Goal: Information Seeking & Learning: Learn about a topic

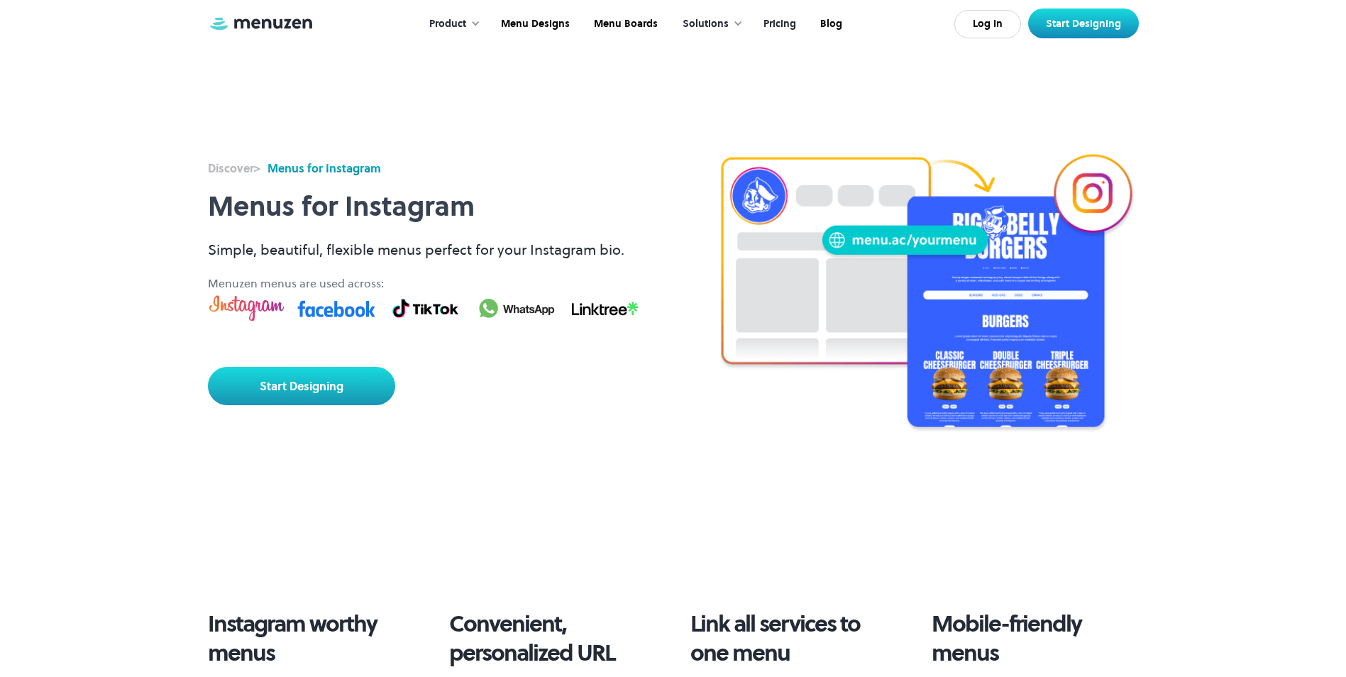
click at [772, 18] on link "Pricing" at bounding box center [778, 24] width 57 height 44
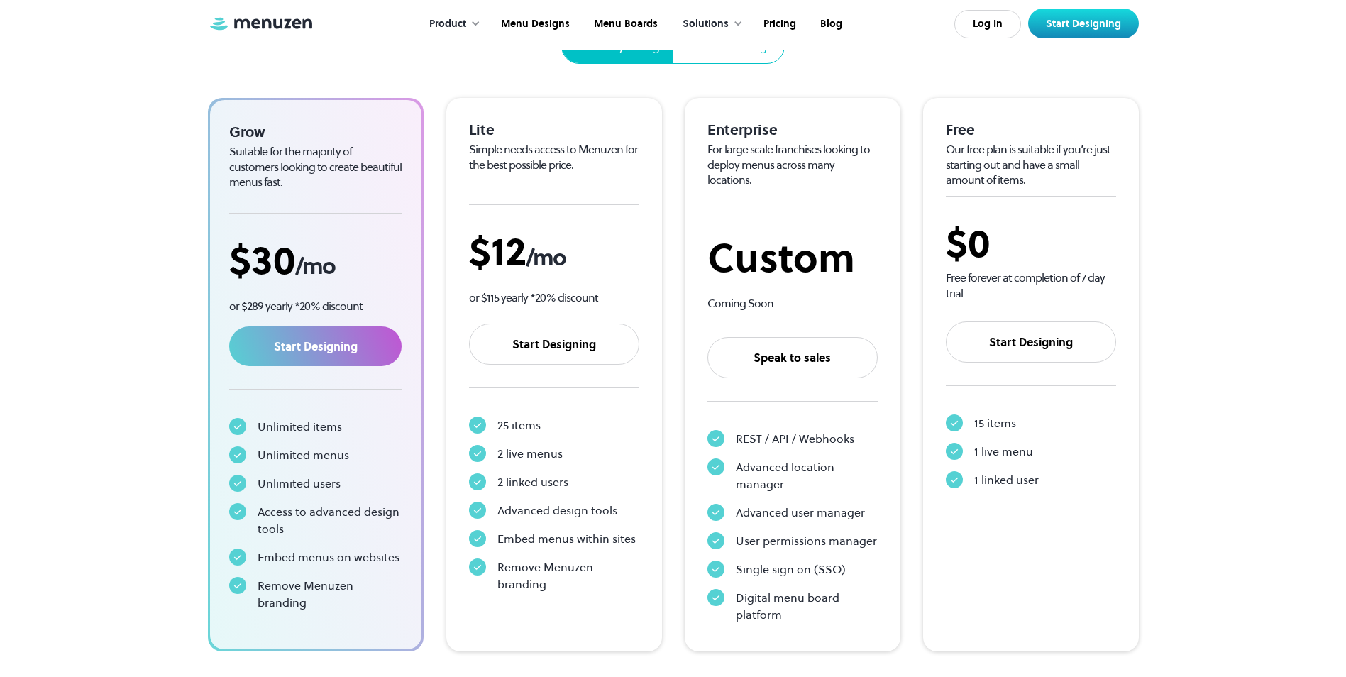
scroll to position [213, 0]
